Goal: Transaction & Acquisition: Book appointment/travel/reservation

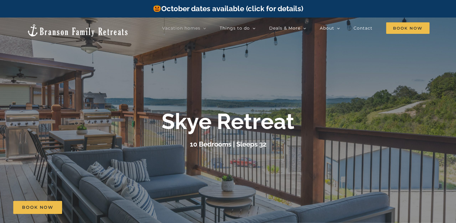
click at [249, 9] on link "October dates available (click for details)" at bounding box center [228, 8] width 150 height 9
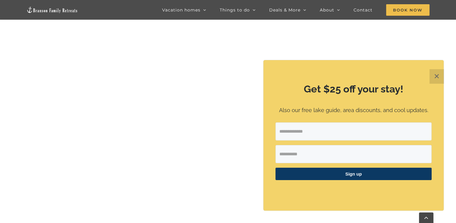
scroll to position [409, 0]
click at [434, 75] on button "✕" at bounding box center [437, 76] width 14 height 14
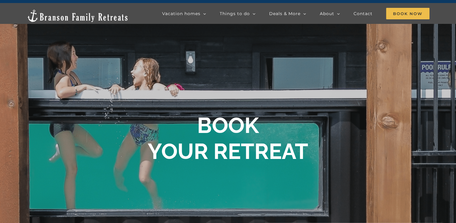
scroll to position [0, 0]
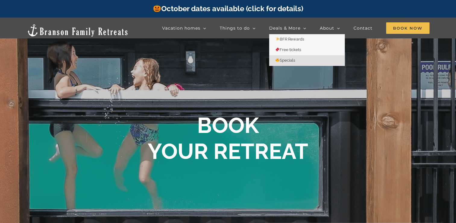
click at [291, 62] on span "Specials" at bounding box center [285, 60] width 20 height 5
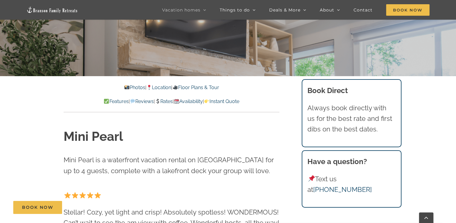
scroll to position [169, 0]
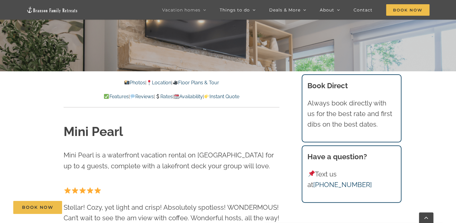
click at [197, 96] on link "Availability" at bounding box center [188, 97] width 29 height 6
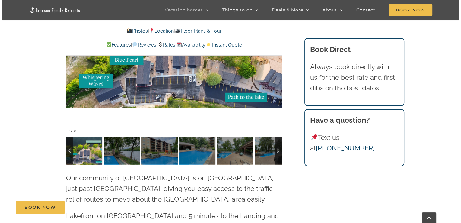
scroll to position [1017, 0]
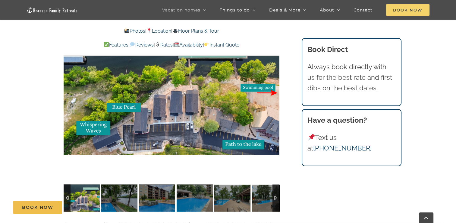
click at [410, 10] on span "Book Now" at bounding box center [407, 9] width 43 height 11
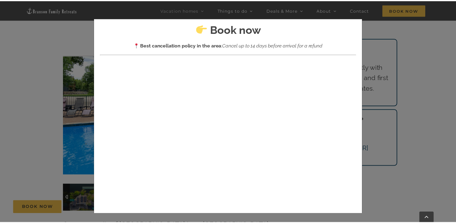
scroll to position [0, 0]
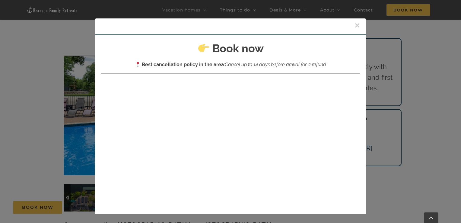
click at [354, 24] on button "×" at bounding box center [356, 25] width 5 height 9
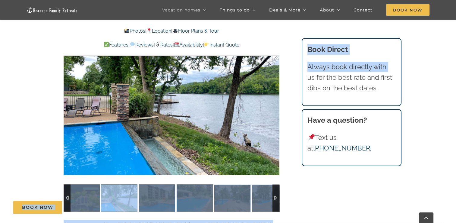
drag, startPoint x: 350, startPoint y: 24, endPoint x: 390, endPoint y: 72, distance: 62.1
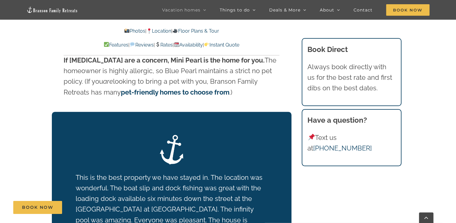
scroll to position [56, 0]
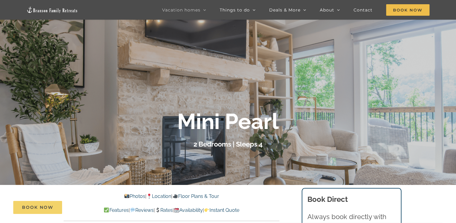
click at [36, 209] on span "Book Now" at bounding box center [37, 207] width 31 height 5
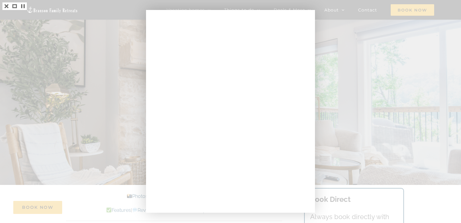
click at [56, 112] on div at bounding box center [230, 111] width 461 height 223
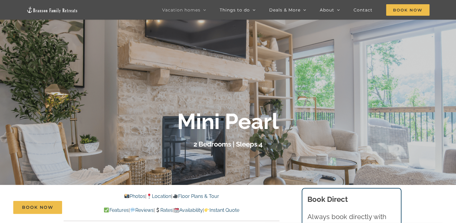
click at [163, 210] on div "Book Now" at bounding box center [232, 207] width 439 height 13
click at [166, 208] on div "Book Now" at bounding box center [232, 207] width 439 height 13
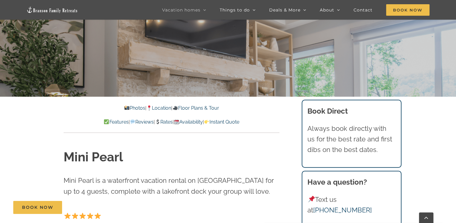
scroll to position [158, 0]
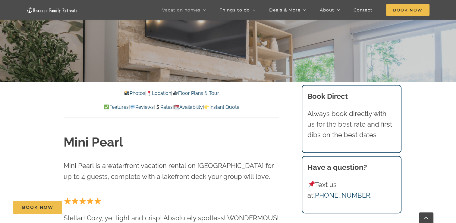
click at [169, 108] on link "Rates" at bounding box center [164, 107] width 18 height 6
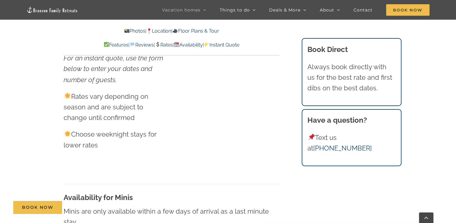
scroll to position [158, 0]
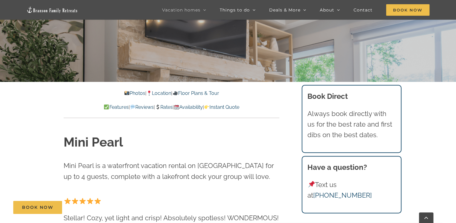
scroll to position [56, 0]
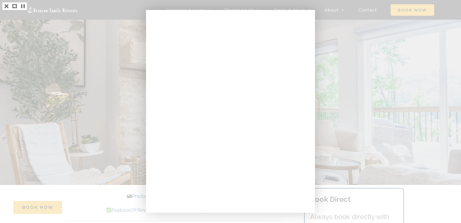
click at [339, 44] on div at bounding box center [230, 111] width 461 height 223
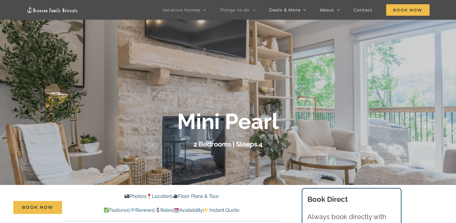
scroll to position [169, 0]
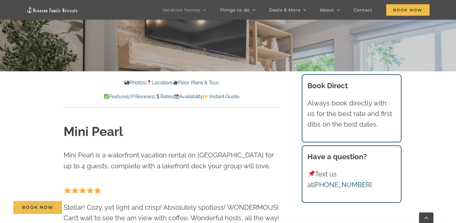
click at [161, 85] on link "Location" at bounding box center [159, 83] width 25 height 6
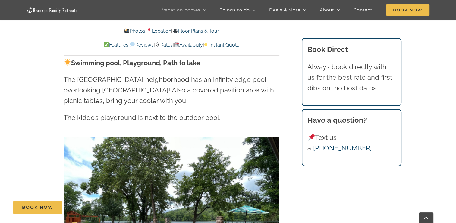
scroll to position [169, 0]
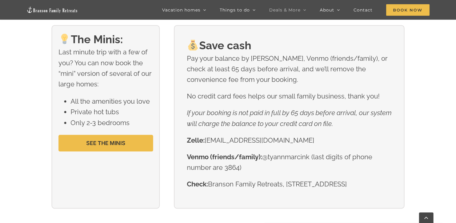
scroll to position [691, 0]
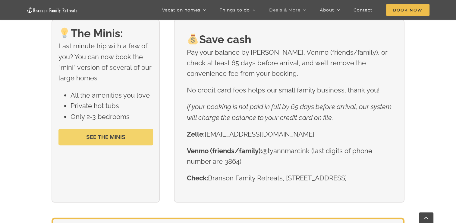
click at [118, 137] on span "SEE THE MINIS" at bounding box center [105, 137] width 39 height 6
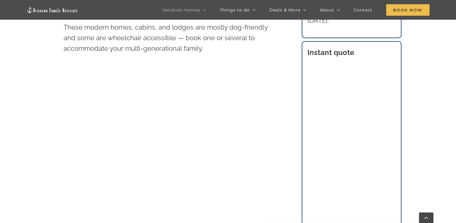
scroll to position [113, 0]
